Goal: Entertainment & Leisure: Consume media (video, audio)

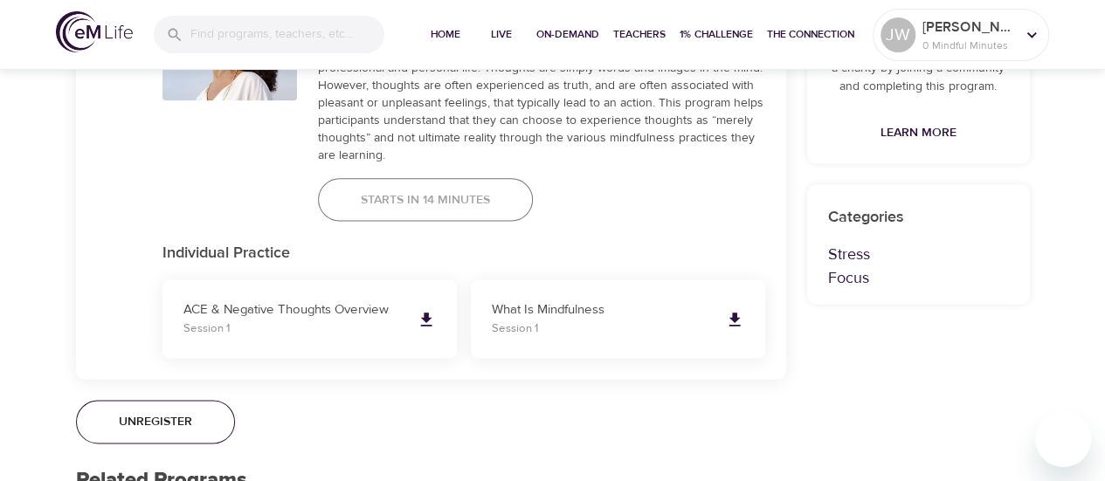
scroll to position [1048, 0]
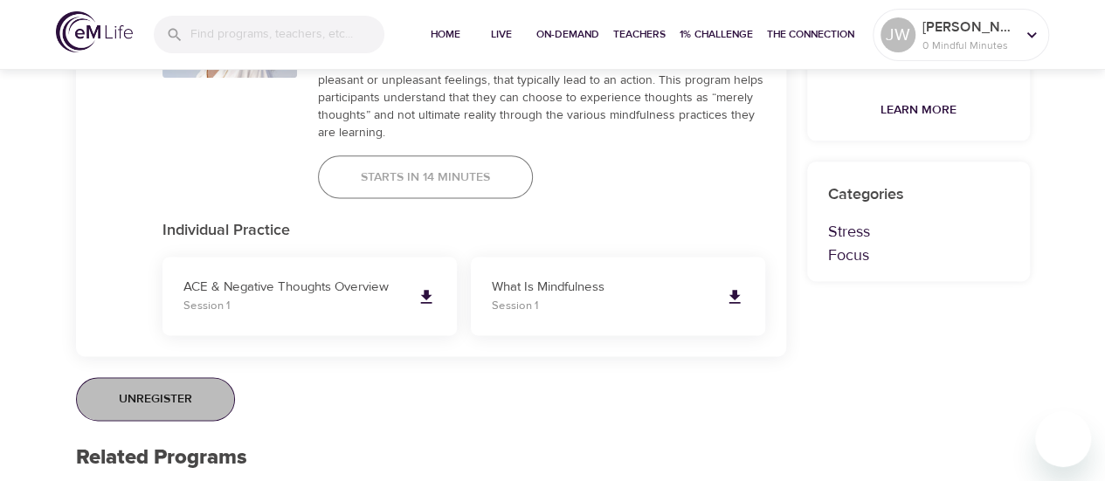
click at [180, 389] on span "Unregister" at bounding box center [155, 400] width 73 height 22
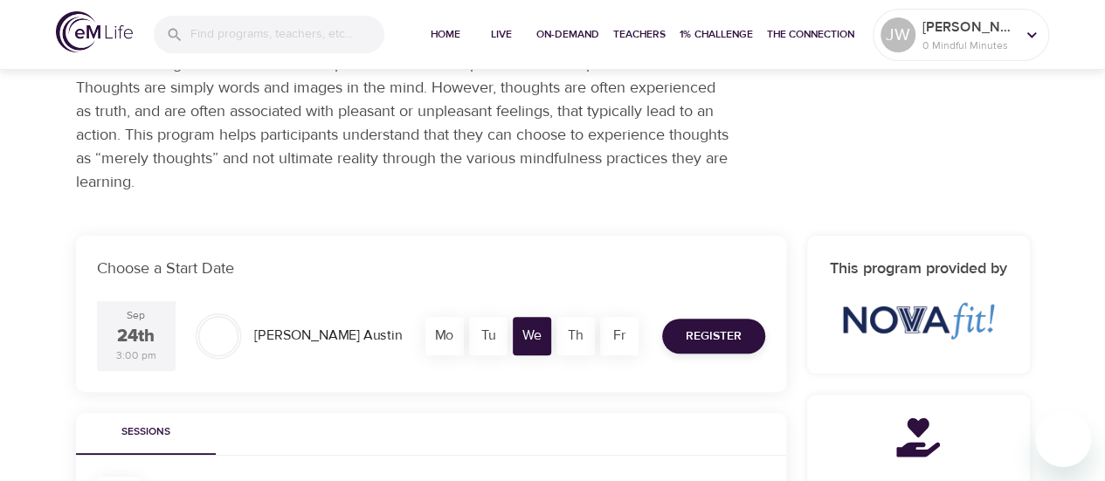
scroll to position [0, 0]
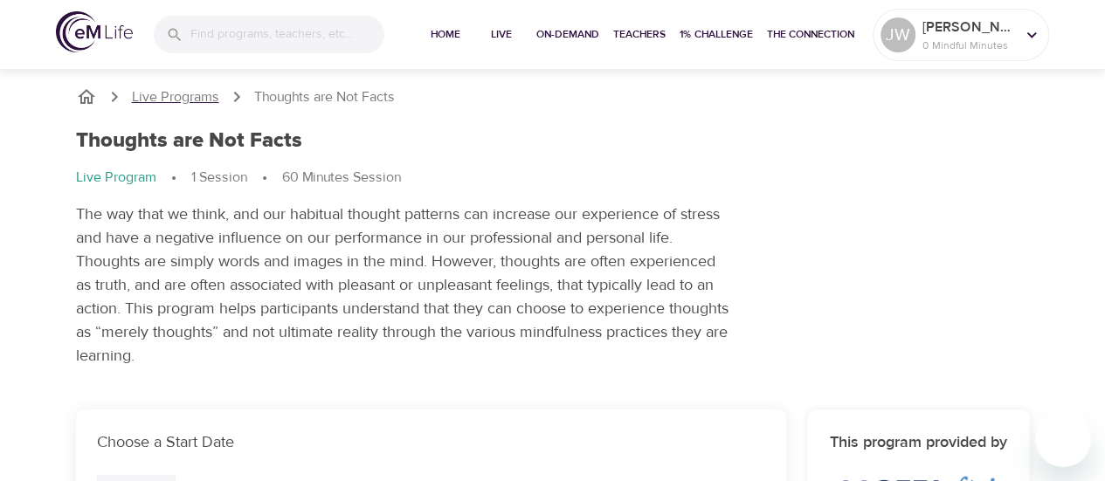
click at [182, 94] on p "Live Programs" at bounding box center [175, 97] width 87 height 20
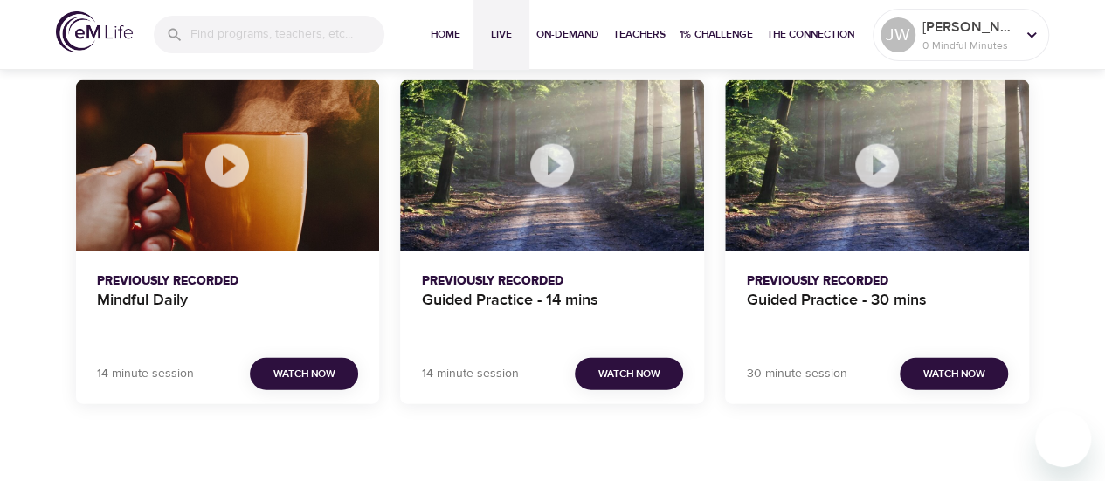
scroll to position [1747, 0]
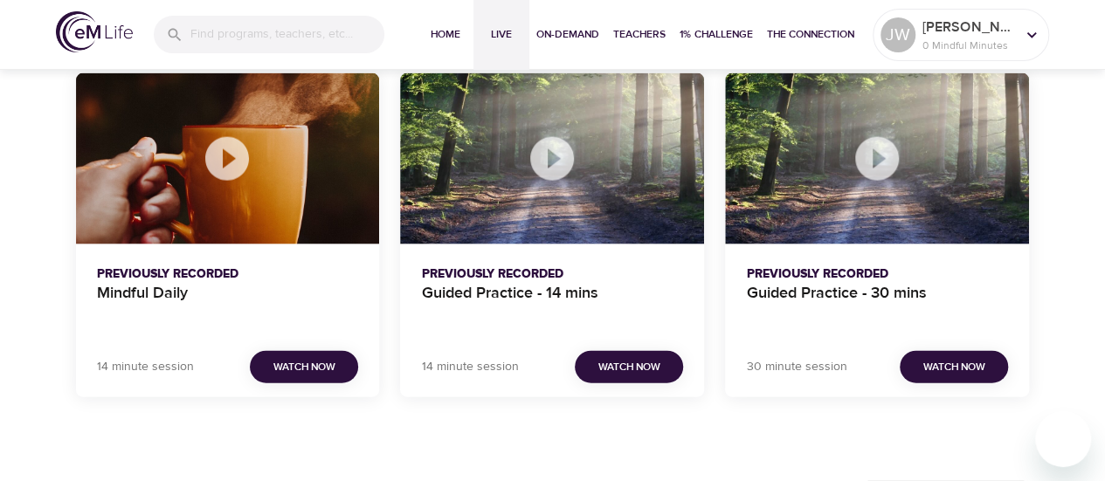
click at [598, 373] on span "Watch Now" at bounding box center [629, 367] width 62 height 18
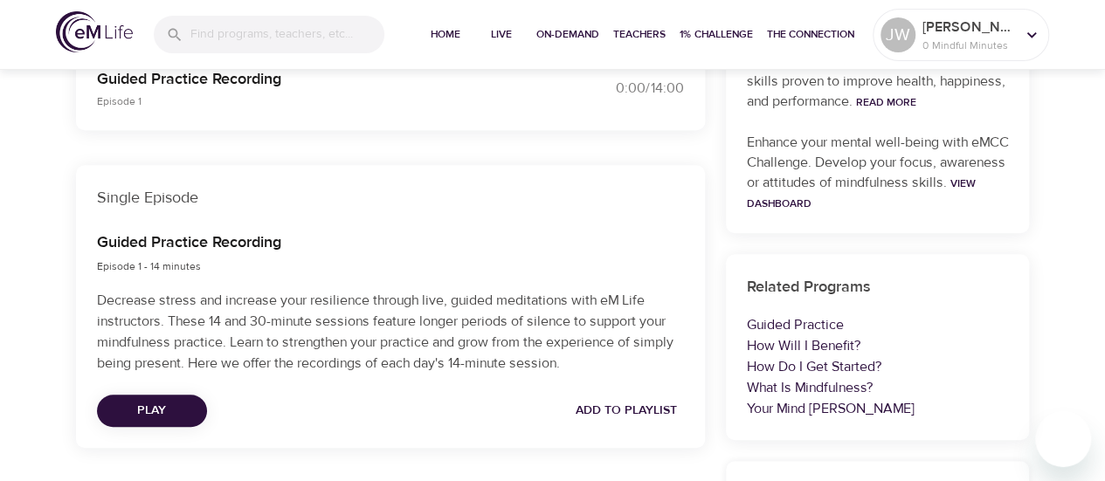
scroll to position [472, 0]
